Goal: Task Accomplishment & Management: Manage account settings

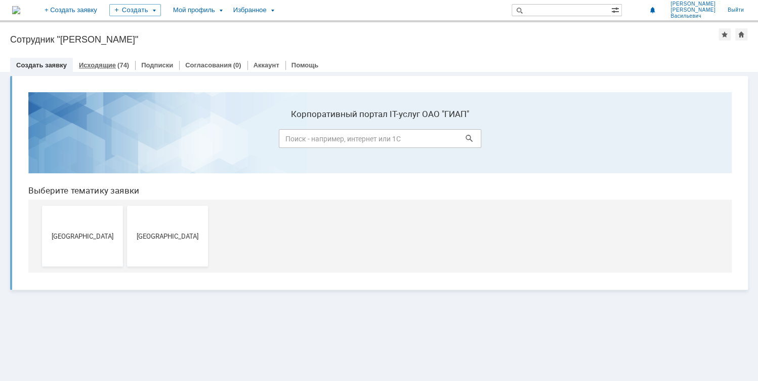
click at [94, 68] on link "Исходящие" at bounding box center [97, 65] width 37 height 8
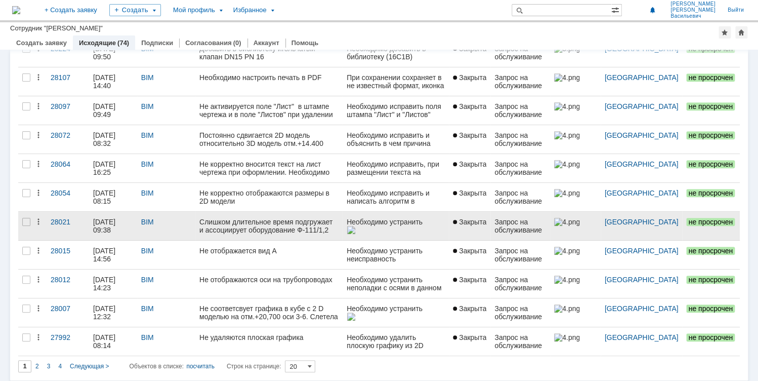
scroll to position [340, 0]
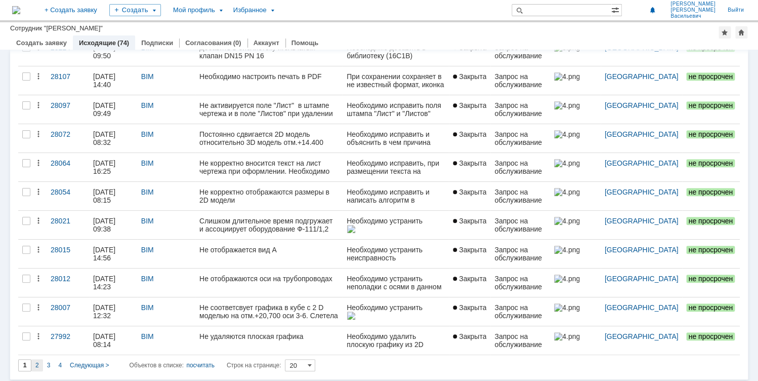
click at [38, 362] on span "2" at bounding box center [37, 364] width 4 height 7
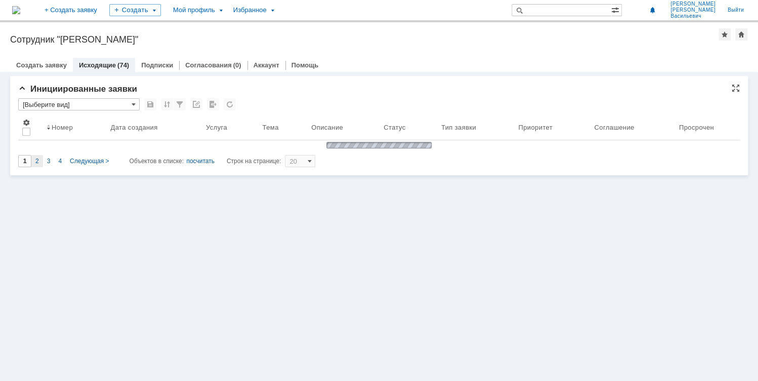
type input "2"
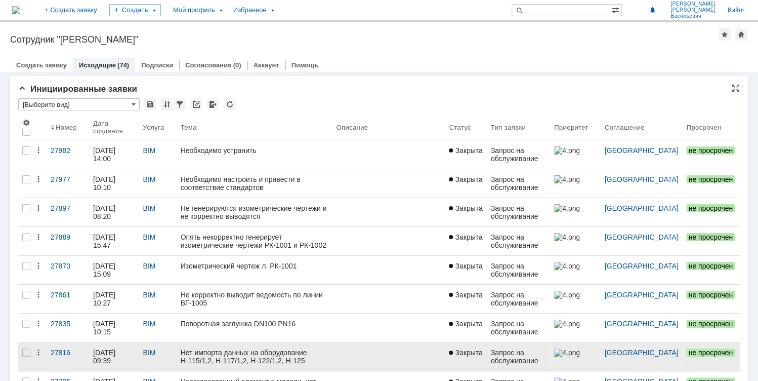
scroll to position [4, 0]
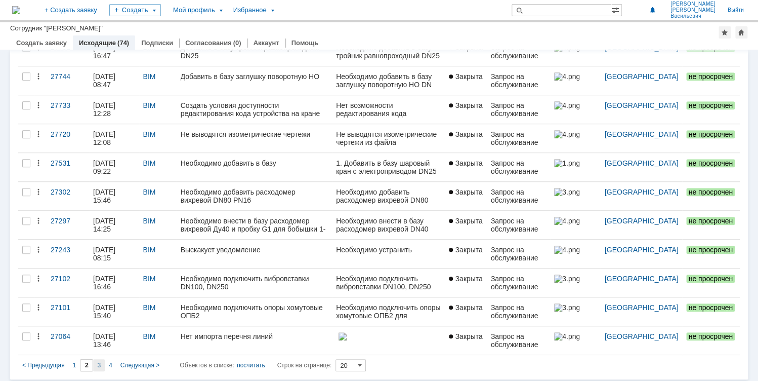
click at [97, 362] on div "3" at bounding box center [99, 365] width 12 height 12
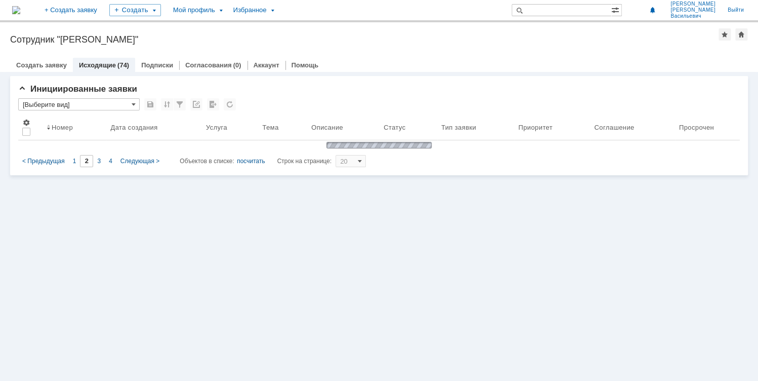
type input "3"
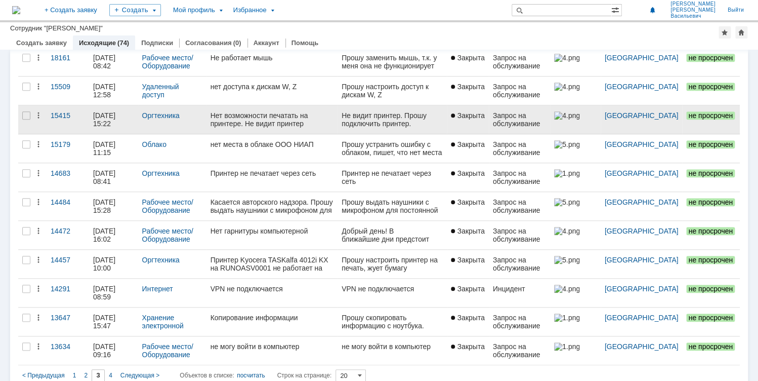
scroll to position [340, 0]
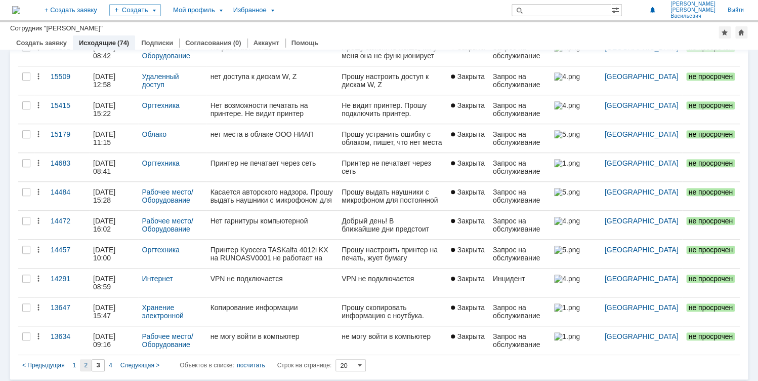
click at [86, 361] on span "2" at bounding box center [86, 364] width 4 height 7
type input "2"
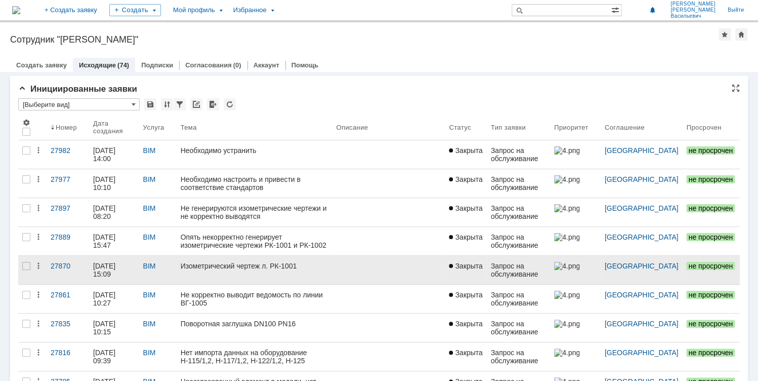
scroll to position [4, 0]
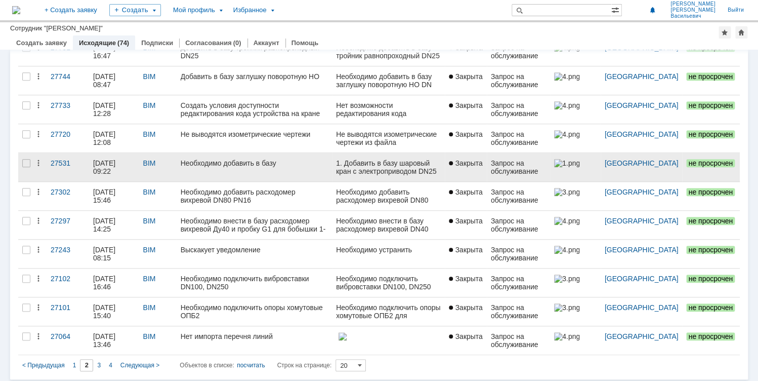
click at [244, 159] on div "Необходимо добавить в базу" at bounding box center [255, 163] width 148 height 8
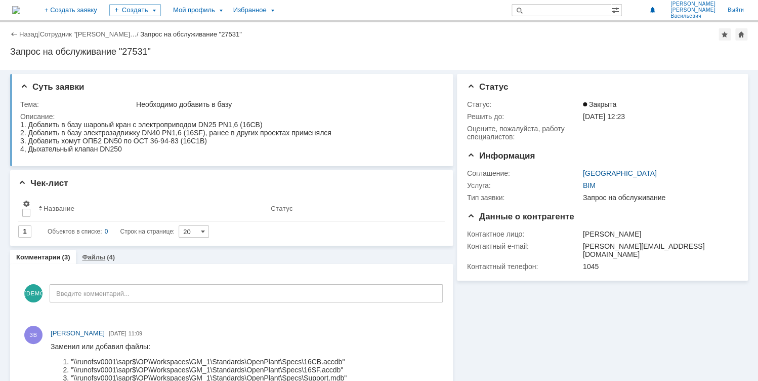
click at [92, 257] on link "Файлы" at bounding box center [93, 257] width 23 height 8
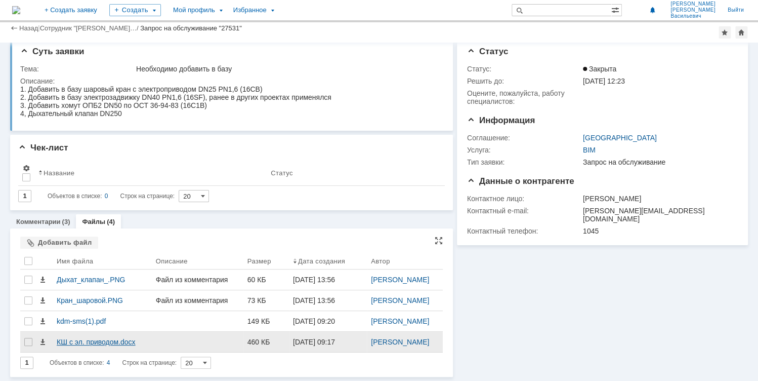
click at [71, 339] on div "КШ с эл. приводом.docx" at bounding box center [102, 342] width 91 height 8
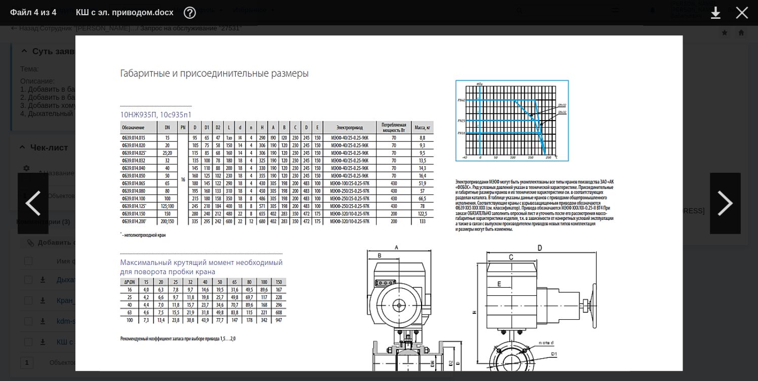
scroll to position [40, 0]
click at [713, 11] on link at bounding box center [715, 13] width 9 height 12
